Goal: Information Seeking & Learning: Understand process/instructions

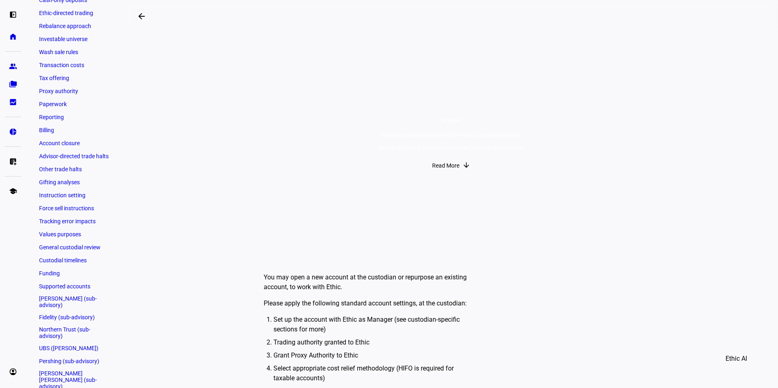
scroll to position [326, 0]
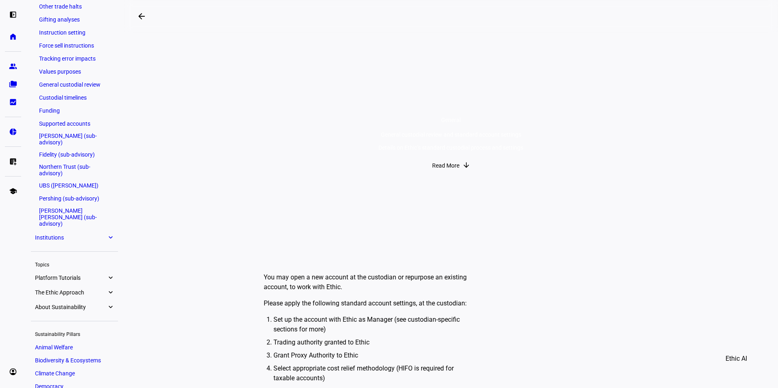
click at [53, 195] on link "Pershing (sub-advisory)" at bounding box center [74, 198] width 79 height 11
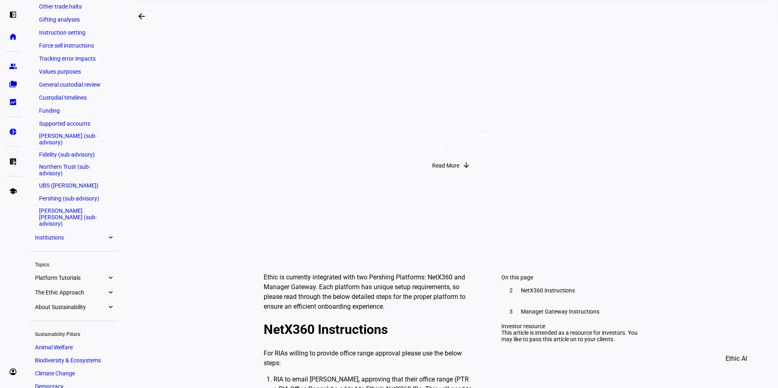
scroll to position [122, 0]
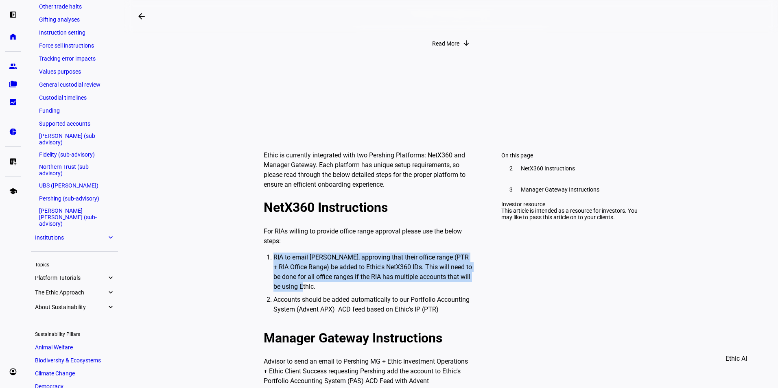
drag, startPoint x: 316, startPoint y: 281, endPoint x: 270, endPoint y: 255, distance: 53.2
click at [273, 255] on li "RIA to email [PERSON_NAME], approving that their office range (PTR + RIA Office…" at bounding box center [372, 272] width 199 height 39
copy li "RIA to email [PERSON_NAME], approving that their office range (PTR + RIA Office…"
